Goal: Find specific page/section: Find specific page/section

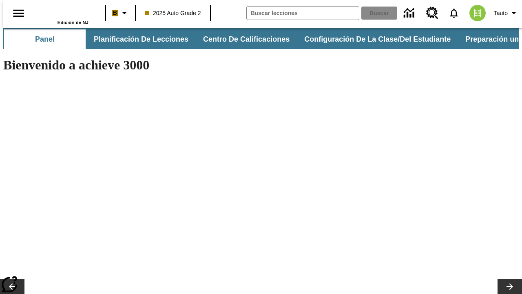
type input "-1"
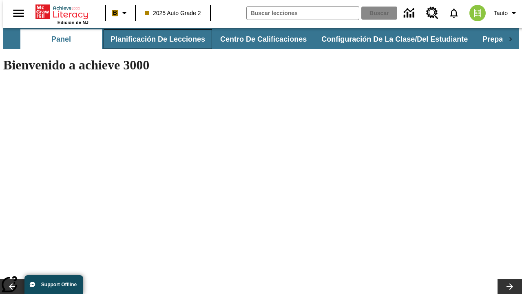
click at [153, 39] on button "Planificación de lecciones" at bounding box center [158, 39] width 108 height 20
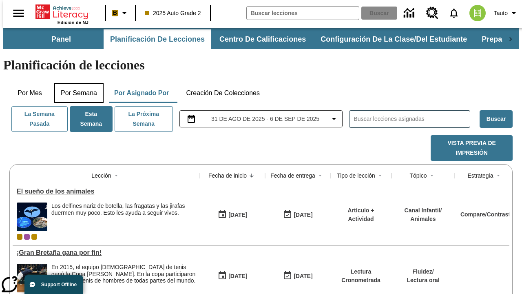
click at [76, 83] on button "Por semana" at bounding box center [78, 93] width 49 height 20
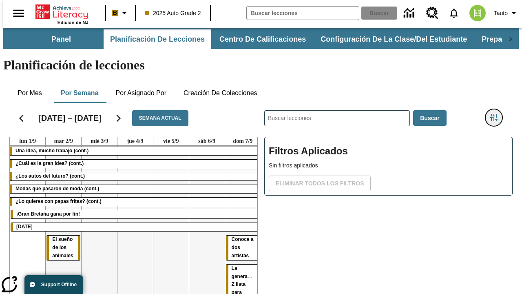
click at [497, 114] on icon "Menú lateral de filtros" at bounding box center [493, 117] width 7 height 7
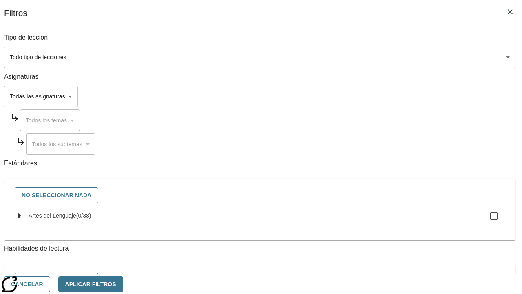
click at [360, 96] on body "Saltar al contenido principal Edición de NJ B 2025 Auto Grade 2 Buscar 0 Tauto …" at bounding box center [260, 202] width 515 height 349
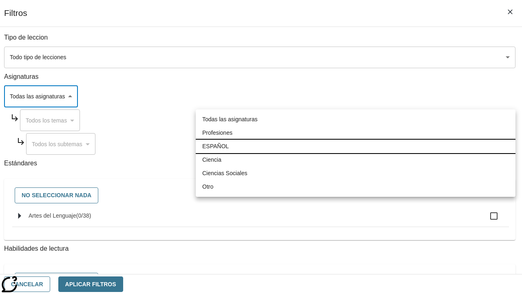
click at [355, 146] on li "ESPAÑOL" at bounding box center [356, 145] width 320 height 13
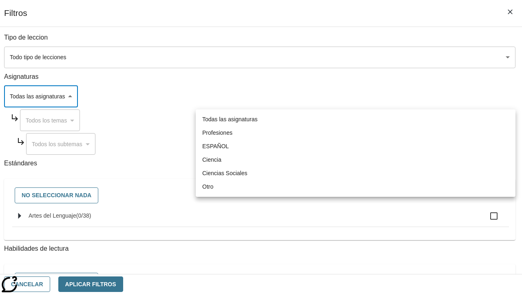
type input "1"
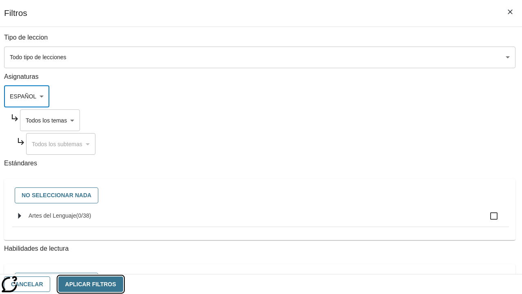
click at [123, 283] on button "Aplicar Filtros" at bounding box center [90, 284] width 65 height 16
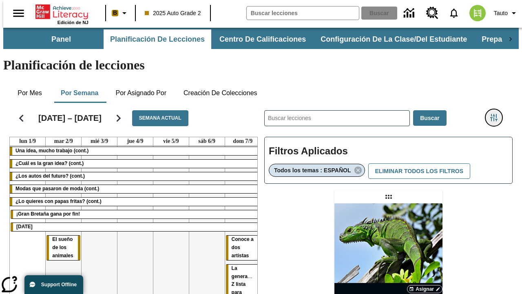
click at [497, 114] on icon "Menú lateral de filtros" at bounding box center [493, 117] width 7 height 7
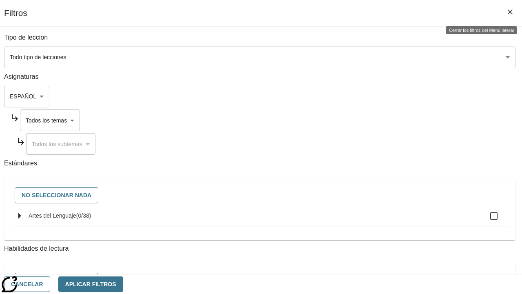
click at [367, 120] on body "Saltar al contenido principal Edición de NJ B 2025 Auto Grade 2 Buscar 0 Tauto …" at bounding box center [260, 240] width 515 height 425
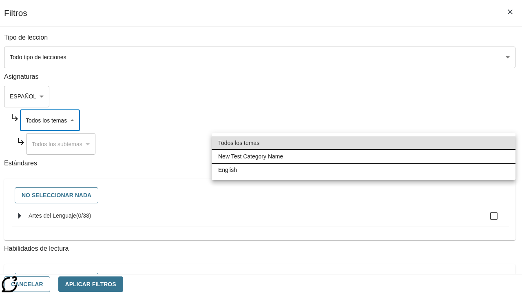
click at [363, 156] on li "New Test Category Name" at bounding box center [364, 156] width 304 height 13
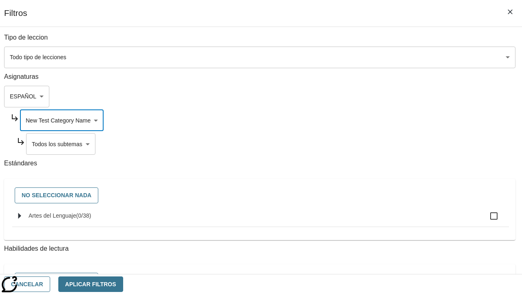
type input "265"
click at [123, 283] on button "Aplicar Filtros" at bounding box center [90, 284] width 65 height 16
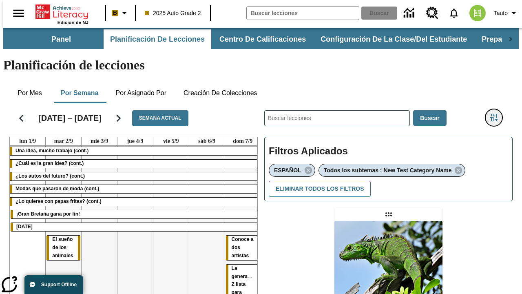
click at [497, 114] on icon "Menú lateral de filtros" at bounding box center [493, 117] width 7 height 7
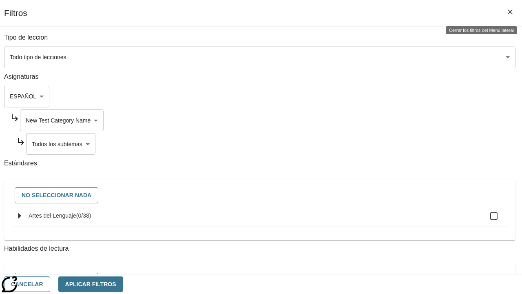
click at [371, 143] on body "Saltar al contenido principal Edición de NJ B 2025 Auto Grade 2 Buscar 0 Tauto …" at bounding box center [260, 249] width 515 height 443
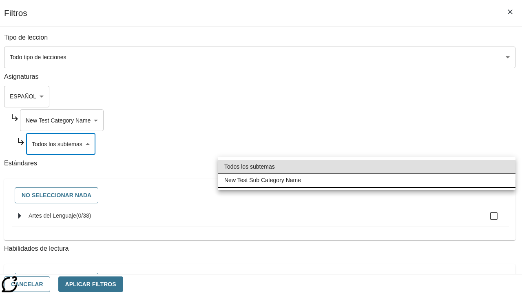
click at [366, 180] on li "New Test Sub Category Name" at bounding box center [367, 179] width 298 height 13
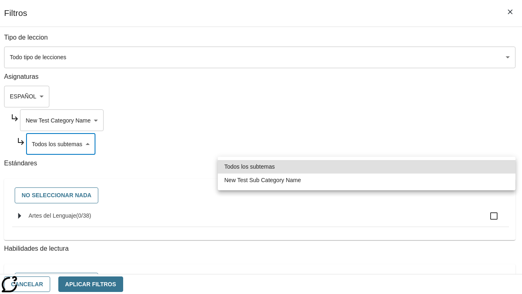
type input "2232"
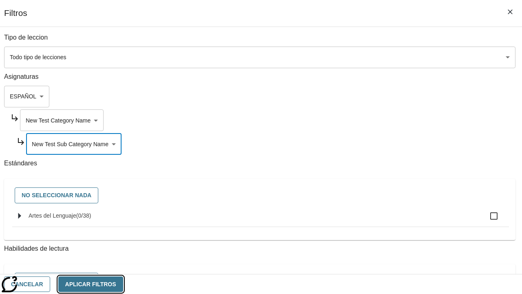
click at [123, 283] on button "Aplicar Filtros" at bounding box center [90, 284] width 65 height 16
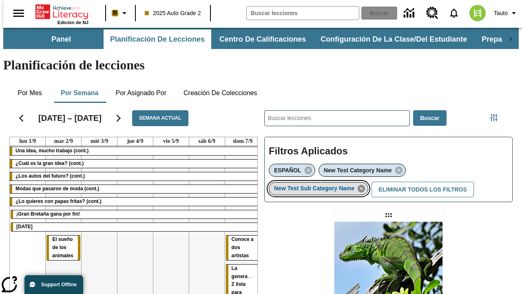
click at [364, 184] on icon "Eliminar New Test Sub Category Name el ítem seleccionado del filtro" at bounding box center [361, 188] width 9 height 9
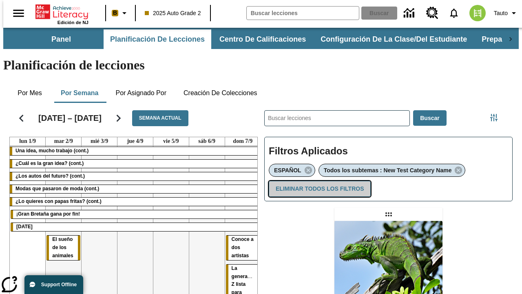
click at [318, 181] on button "Eliminar todos los filtros" at bounding box center [320, 189] width 102 height 16
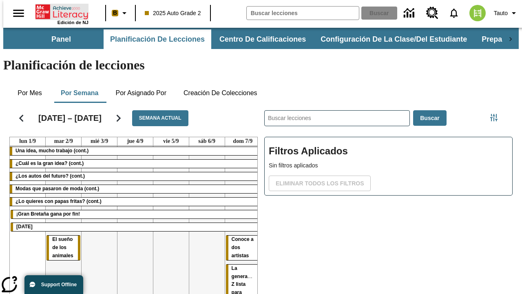
click at [59, 11] on icon "Portada" at bounding box center [62, 12] width 54 height 16
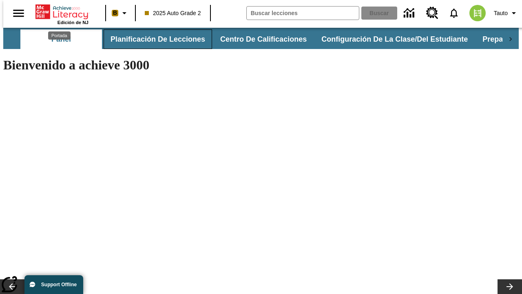
click at [153, 39] on button "Planificación de lecciones" at bounding box center [158, 39] width 108 height 20
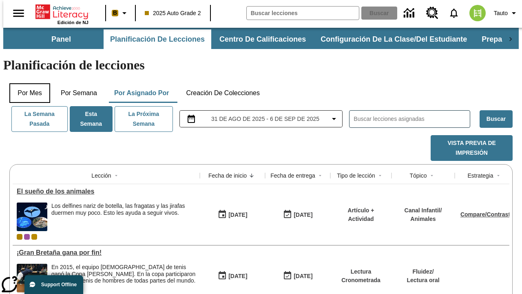
click at [26, 83] on button "Por mes" at bounding box center [29, 93] width 41 height 20
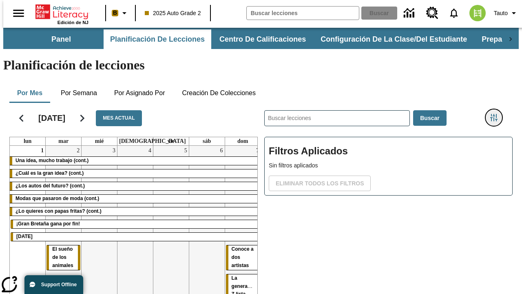
click at [497, 114] on icon "Menú lateral de filtros" at bounding box center [493, 117] width 7 height 7
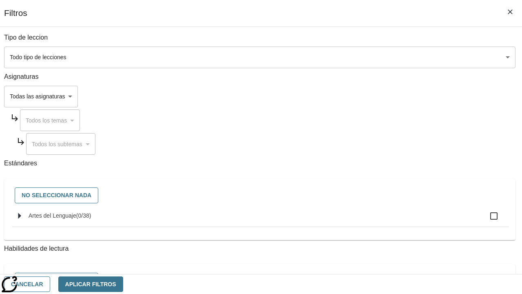
click at [360, 96] on body "Saltar al contenido principal Edición de NJ B 2025 Auto Grade 2 Buscar 0 Tauto …" at bounding box center [260, 202] width 515 height 349
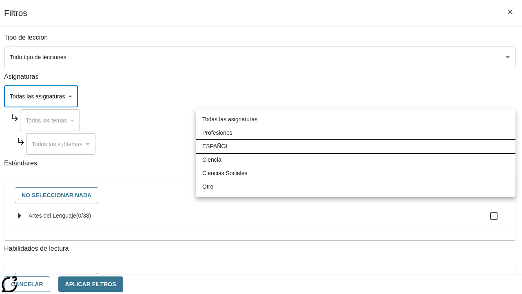
click at [355, 146] on li "ESPAÑOL" at bounding box center [356, 145] width 320 height 13
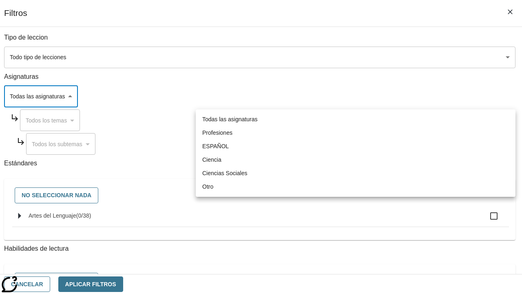
type input "1"
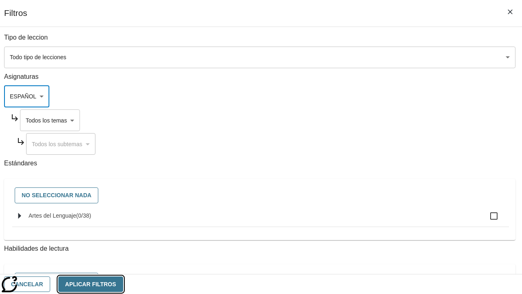
click at [123, 283] on button "Aplicar Filtros" at bounding box center [90, 284] width 65 height 16
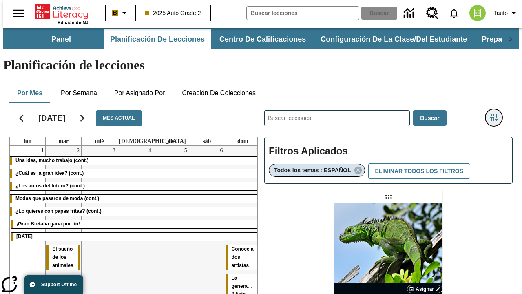
click at [497, 114] on icon "Menú lateral de filtros" at bounding box center [493, 117] width 7 height 7
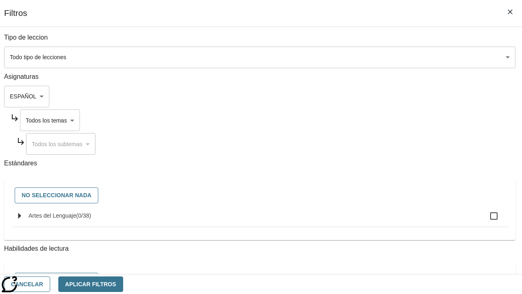
click at [367, 120] on body "Saltar al contenido principal Edición de NJ B 2025 Auto Grade 2 Buscar 0 Tauto …" at bounding box center [260, 240] width 515 height 425
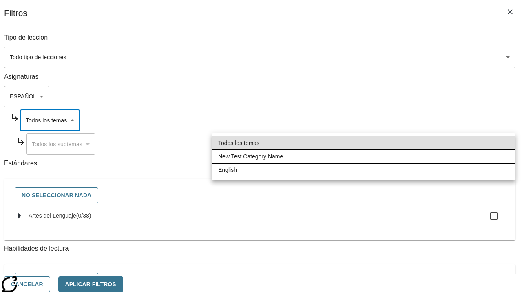
click at [363, 156] on li "New Test Category Name" at bounding box center [364, 156] width 304 height 13
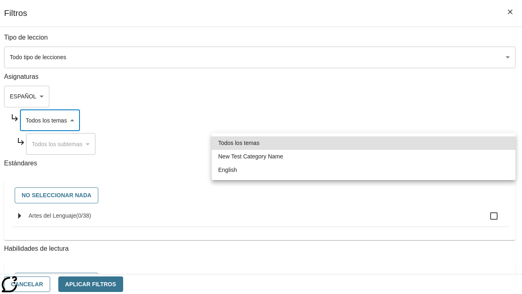
type input "265"
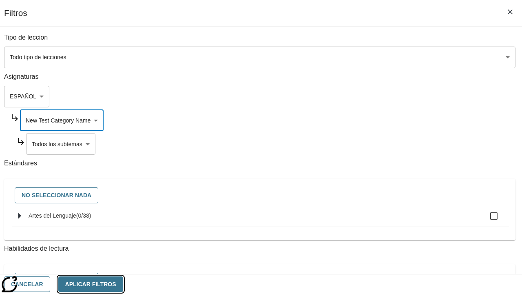
click at [123, 283] on button "Aplicar Filtros" at bounding box center [90, 284] width 65 height 16
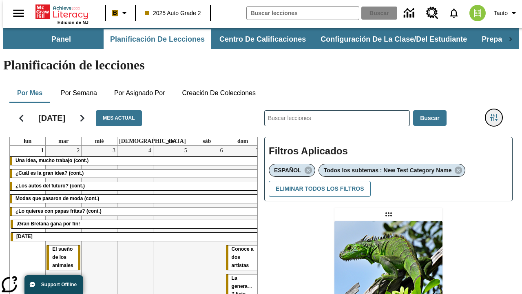
click at [497, 114] on icon "Menú lateral de filtros" at bounding box center [493, 117] width 7 height 7
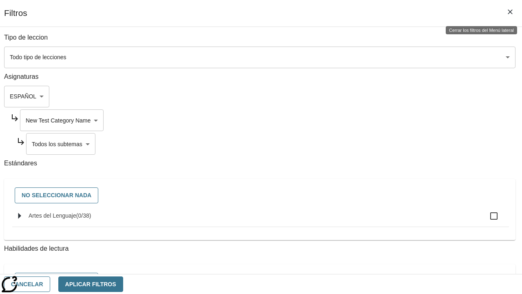
click at [371, 143] on body "Saltar al contenido principal Edición de NJ B 2025 Auto Grade 2 Buscar 0 Tauto …" at bounding box center [260, 249] width 515 height 443
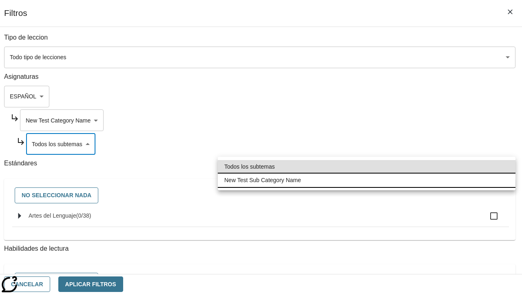
click at [366, 180] on li "New Test Sub Category Name" at bounding box center [367, 179] width 298 height 13
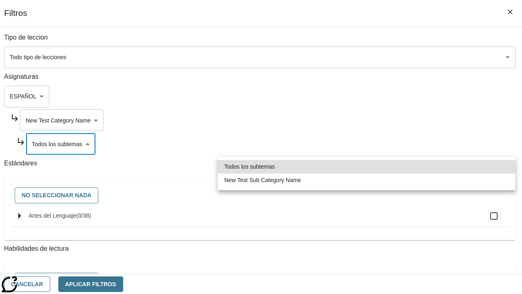
type input "2232"
